Goal: Information Seeking & Learning: Learn about a topic

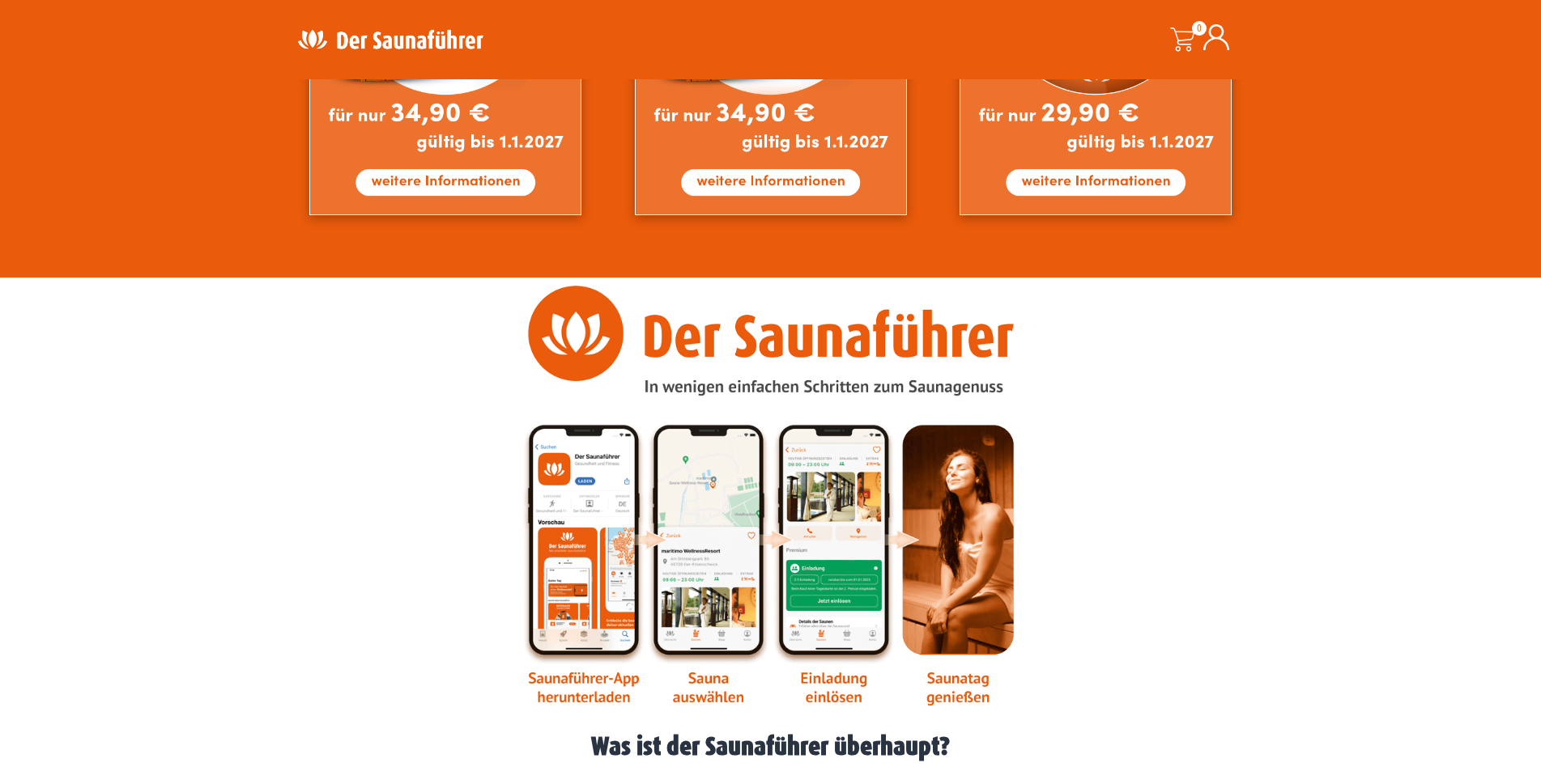
scroll to position [1736, 0]
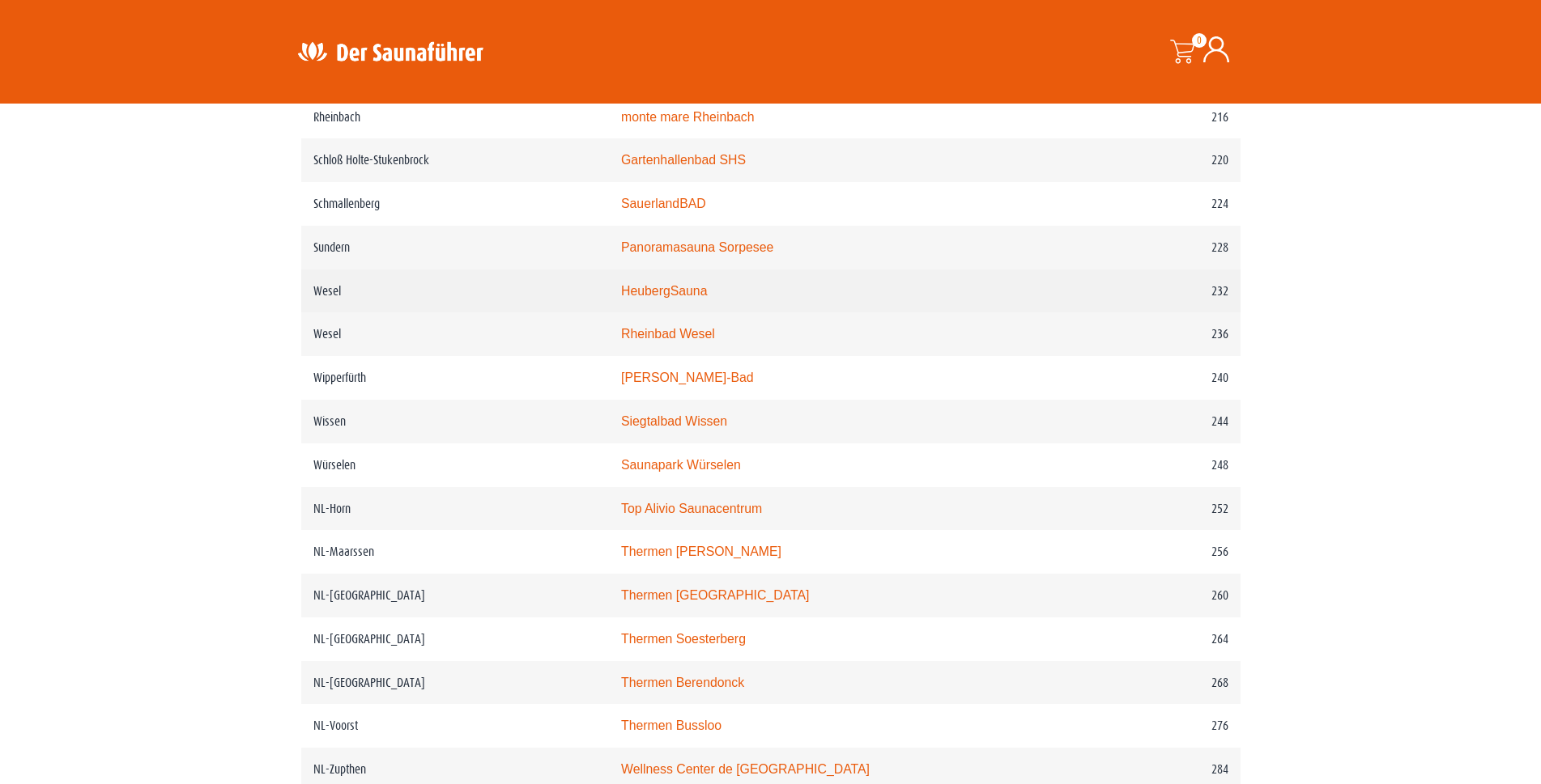
scroll to position [2832, 0]
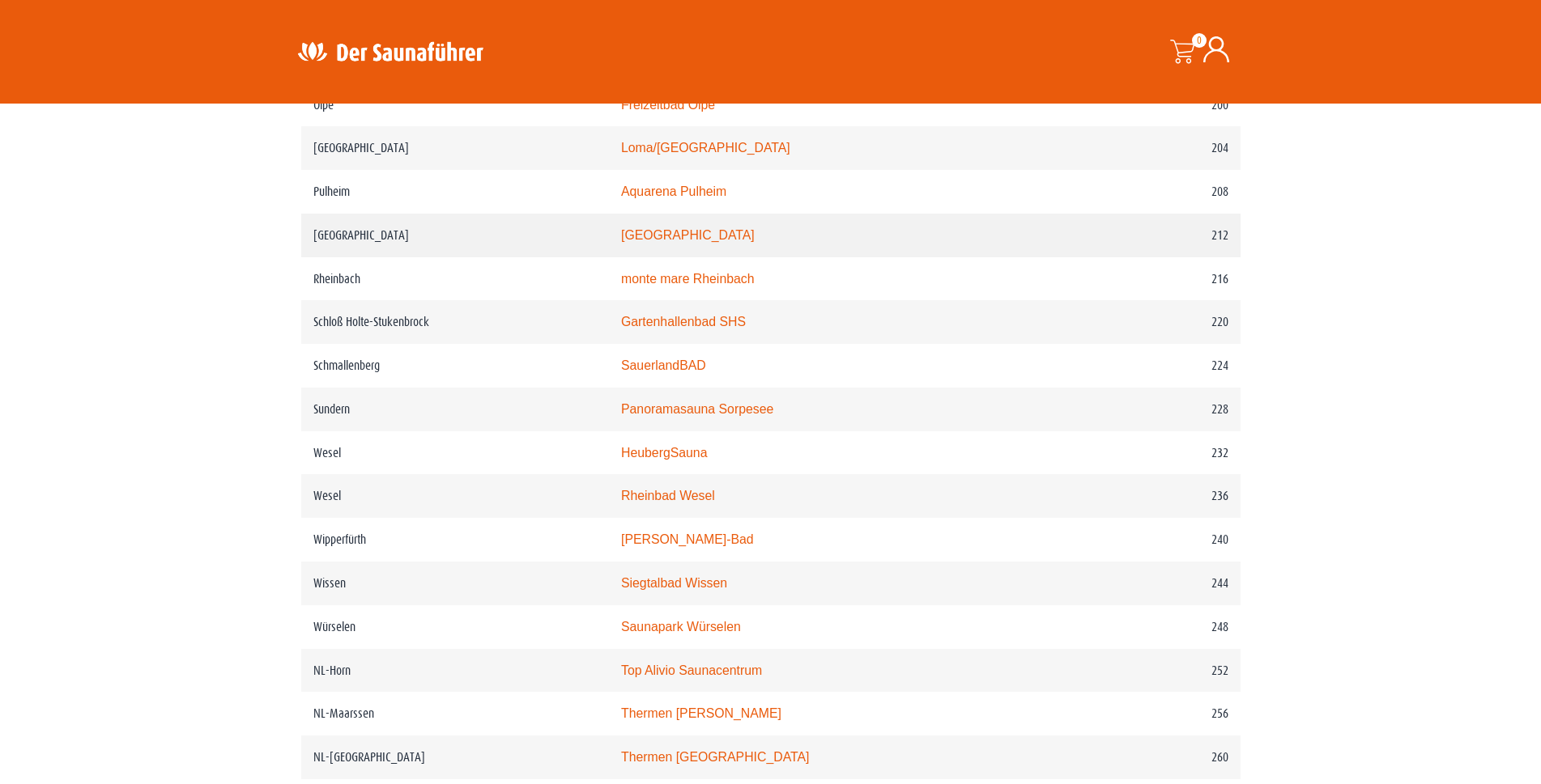
click at [700, 242] on link "monte mare Reichshof" at bounding box center [688, 235] width 134 height 14
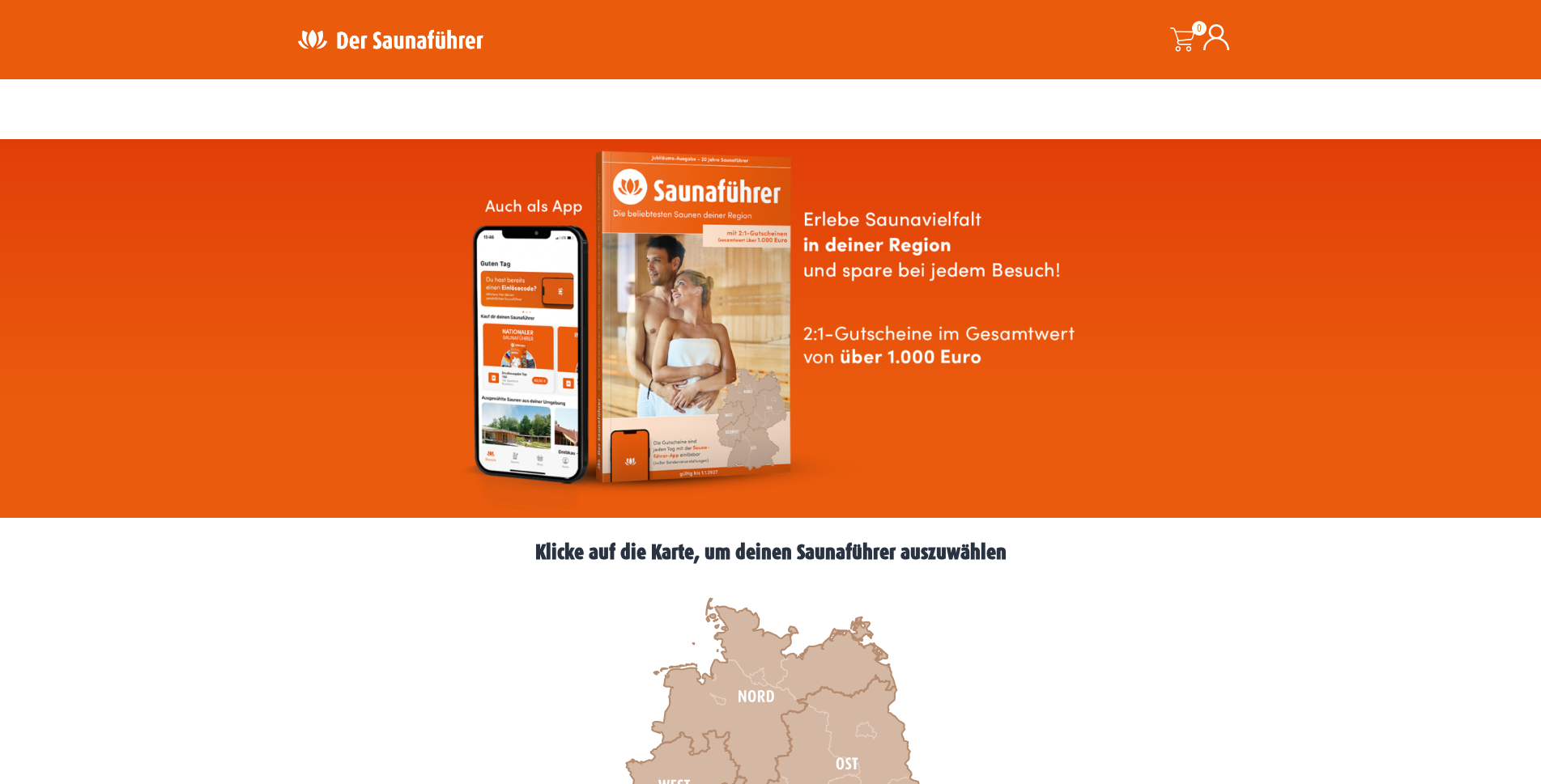
scroll to position [926, 0]
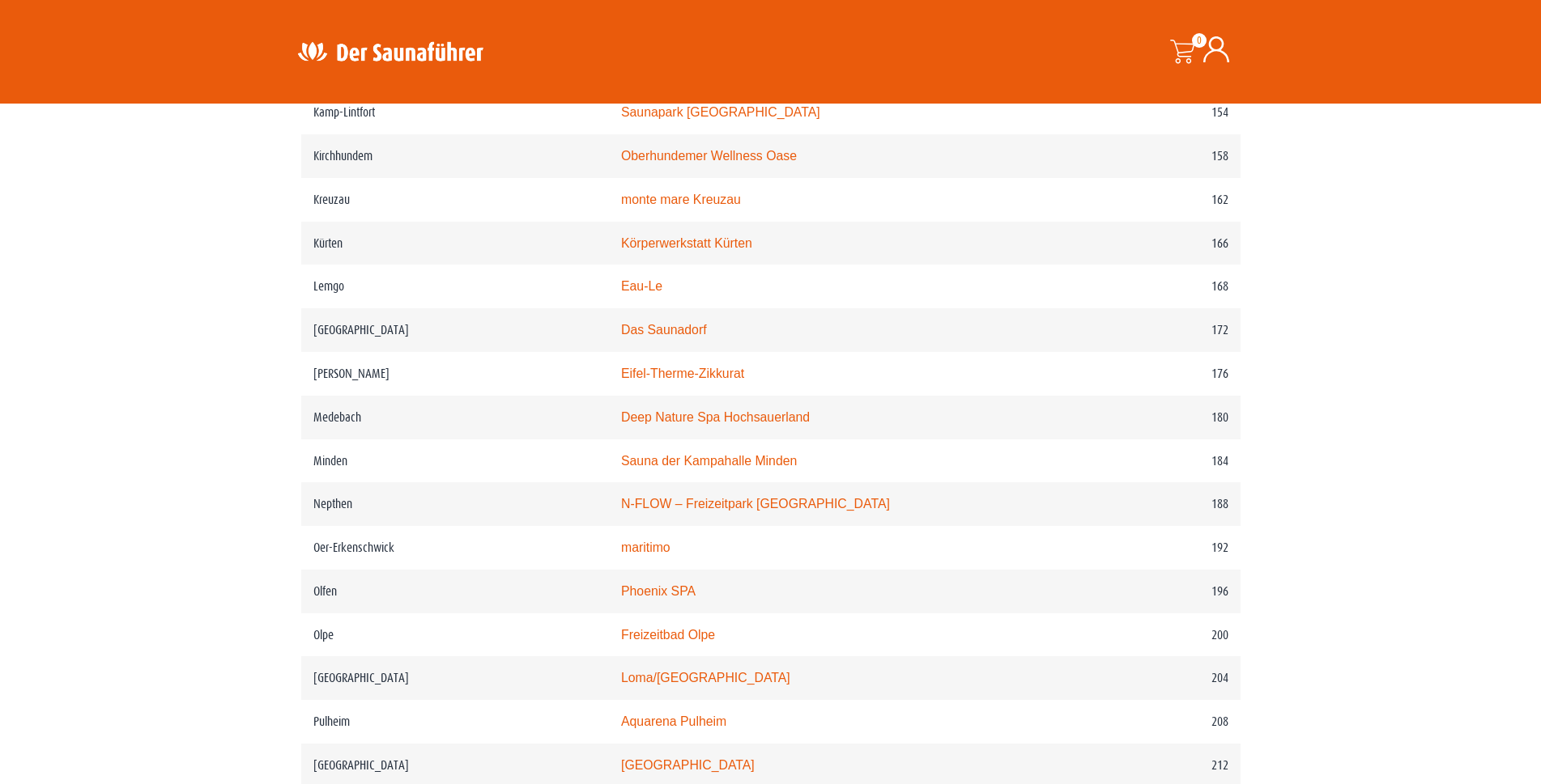
scroll to position [2221, 0]
